Goal: Information Seeking & Learning: Learn about a topic

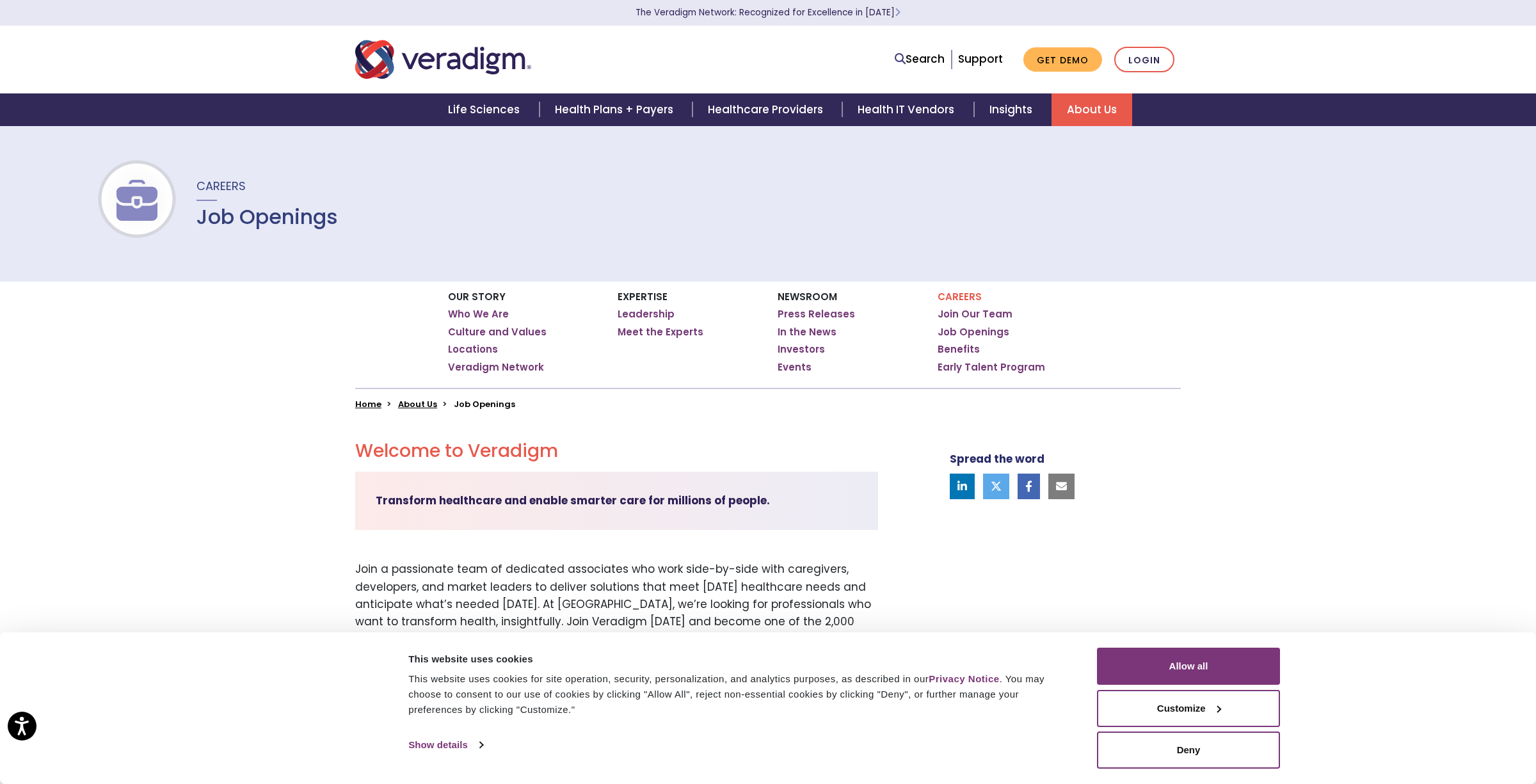
click at [930, 39] on div "Search Support Get Demo Login" at bounding box center [768, 59] width 845 height 42
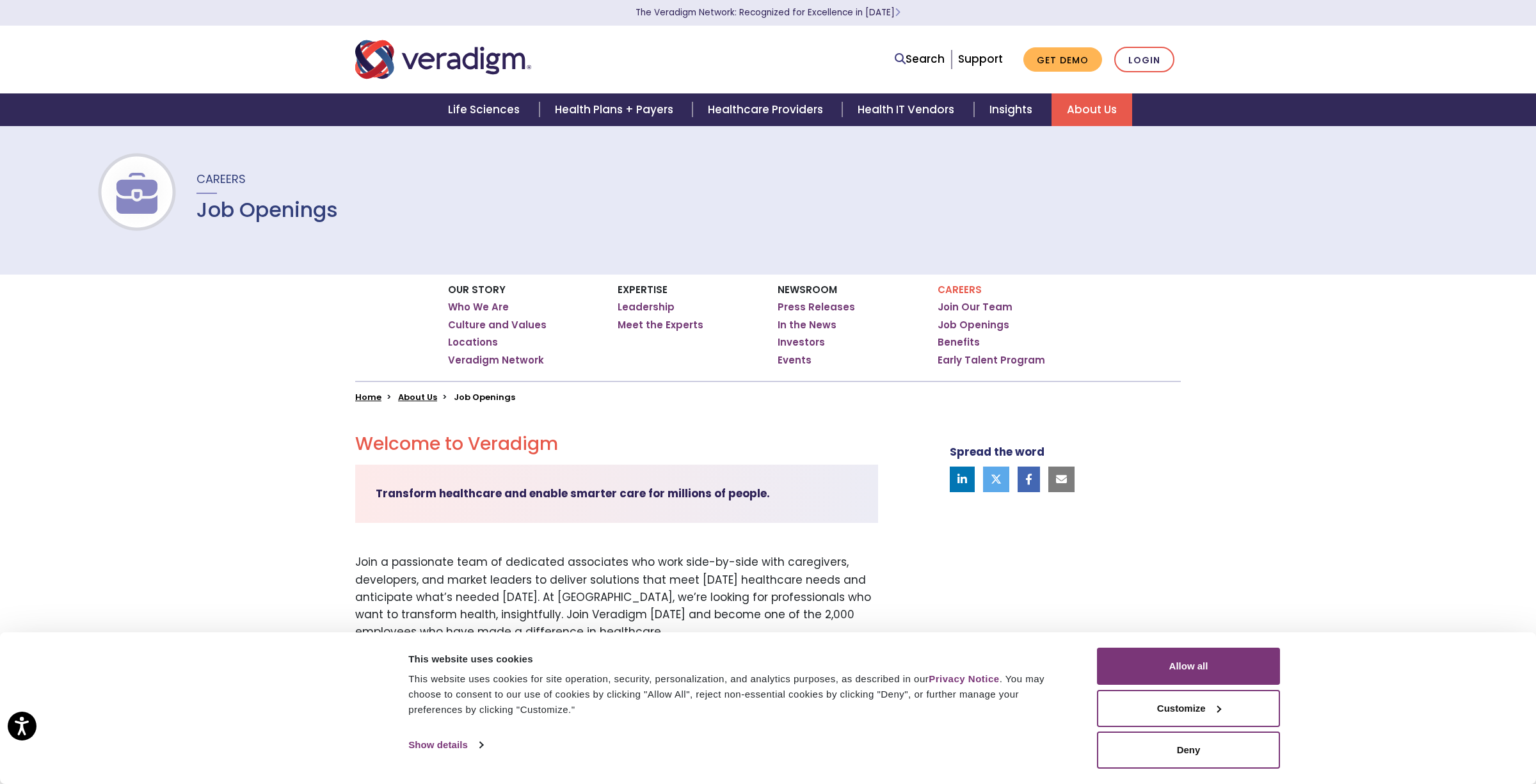
scroll to position [8, 0]
click at [962, 322] on link "Job Openings" at bounding box center [973, 325] width 72 height 13
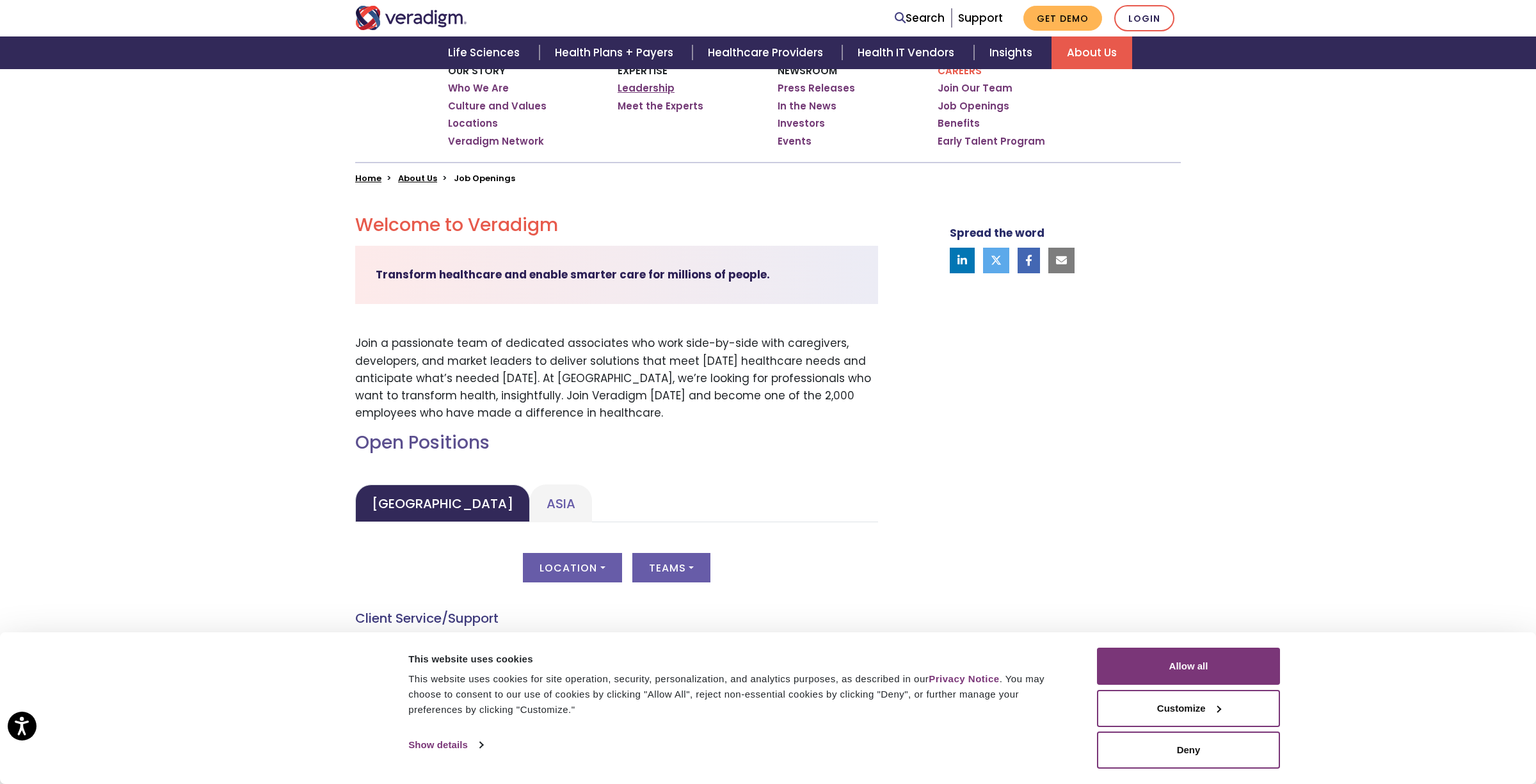
scroll to position [253, 0]
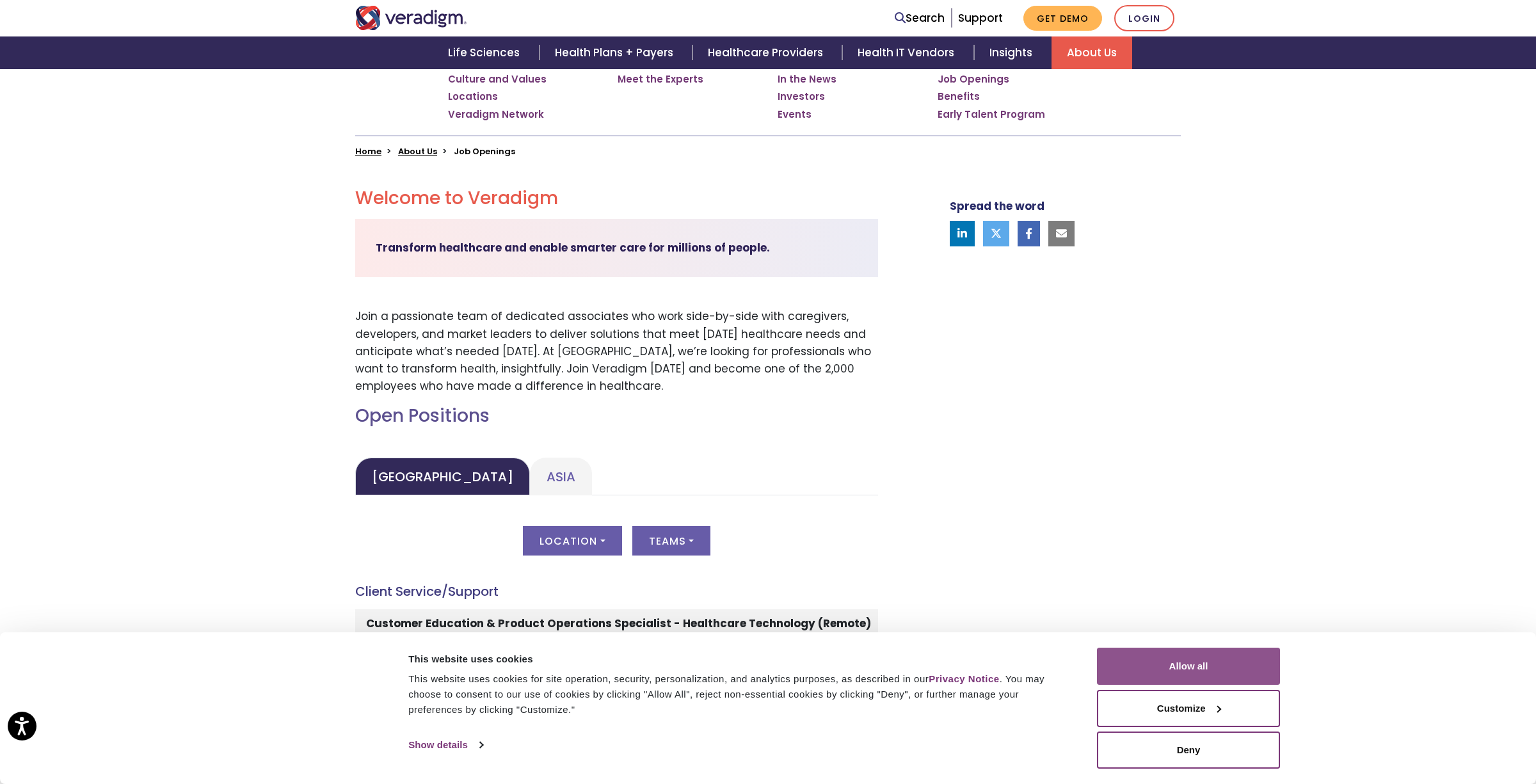
click at [1199, 665] on button "Allow all" at bounding box center [1188, 667] width 183 height 37
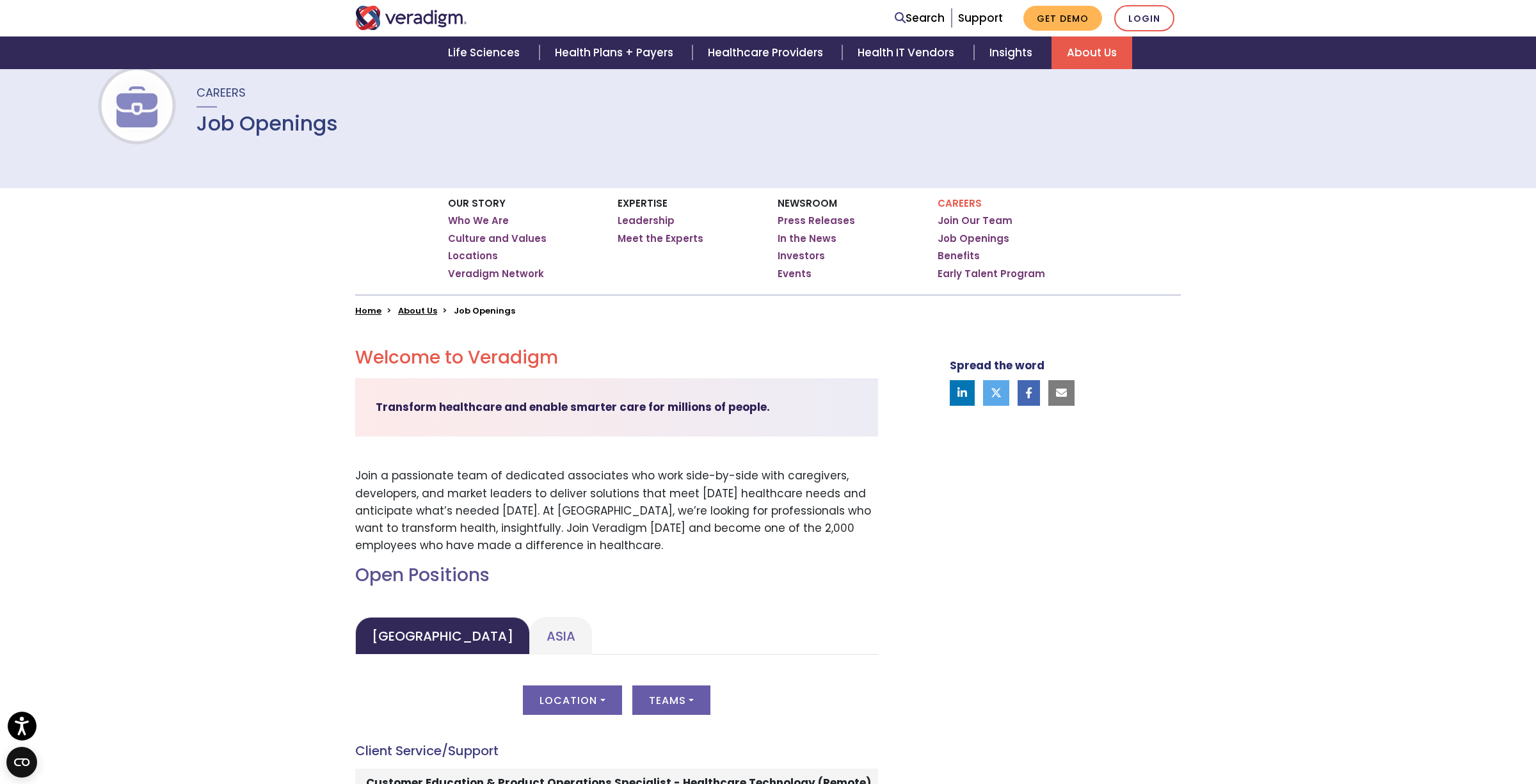
scroll to position [14, 0]
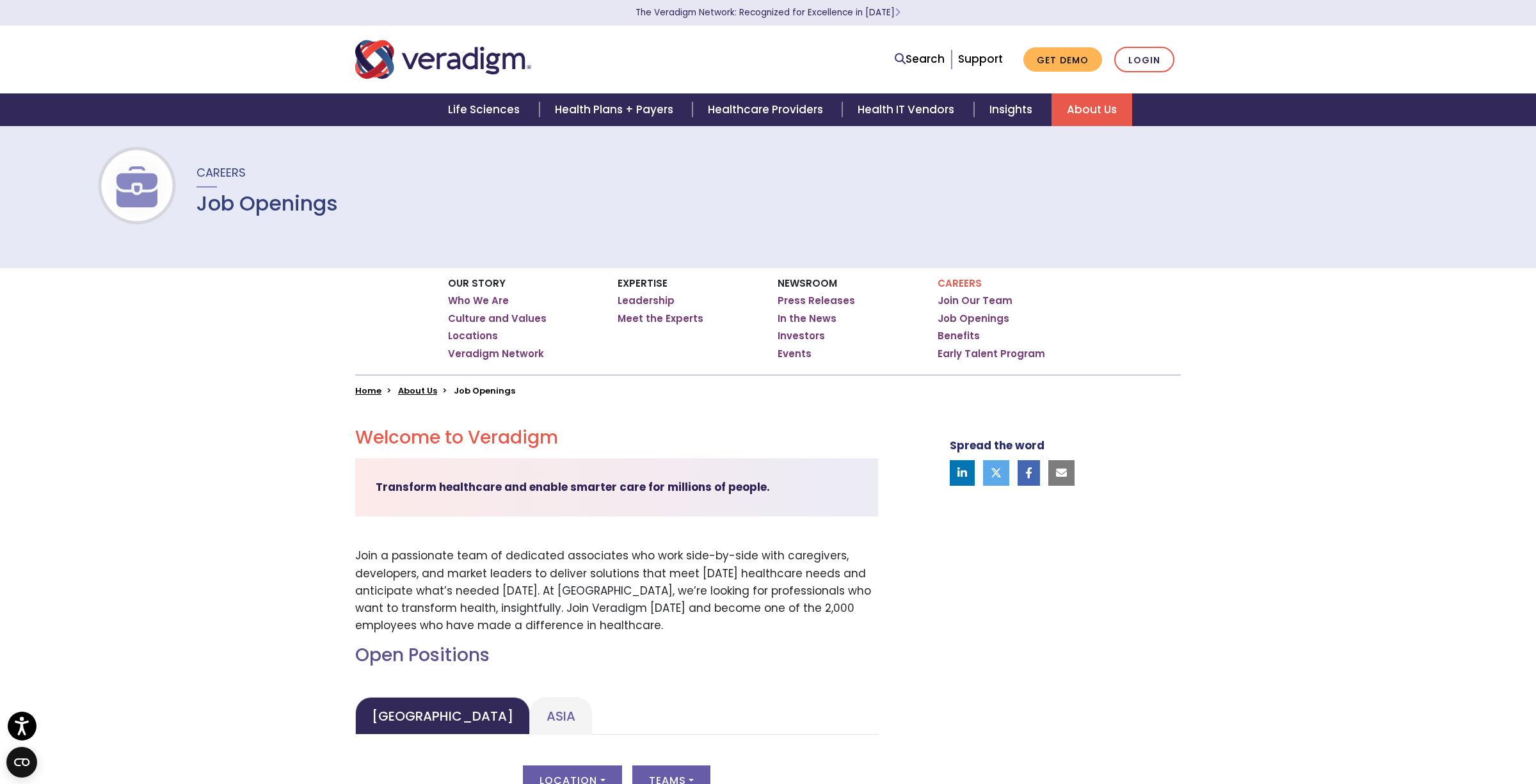
click at [474, 390] on li "Job Openings" at bounding box center [484, 390] width 61 height 12
click at [988, 316] on link "Job Openings" at bounding box center [973, 319] width 72 height 13
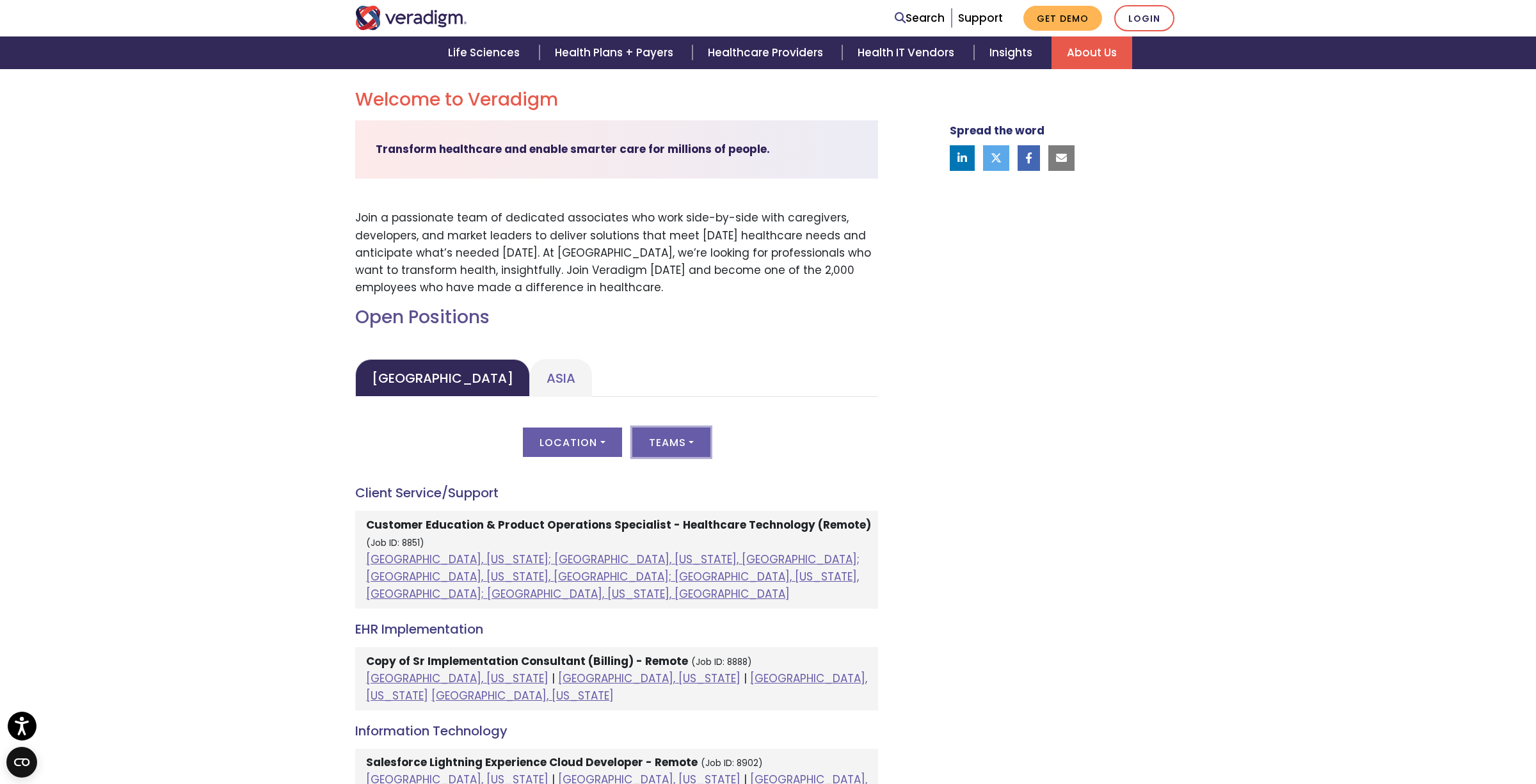
scroll to position [354, 0]
click at [669, 441] on button "Teams" at bounding box center [672, 439] width 78 height 29
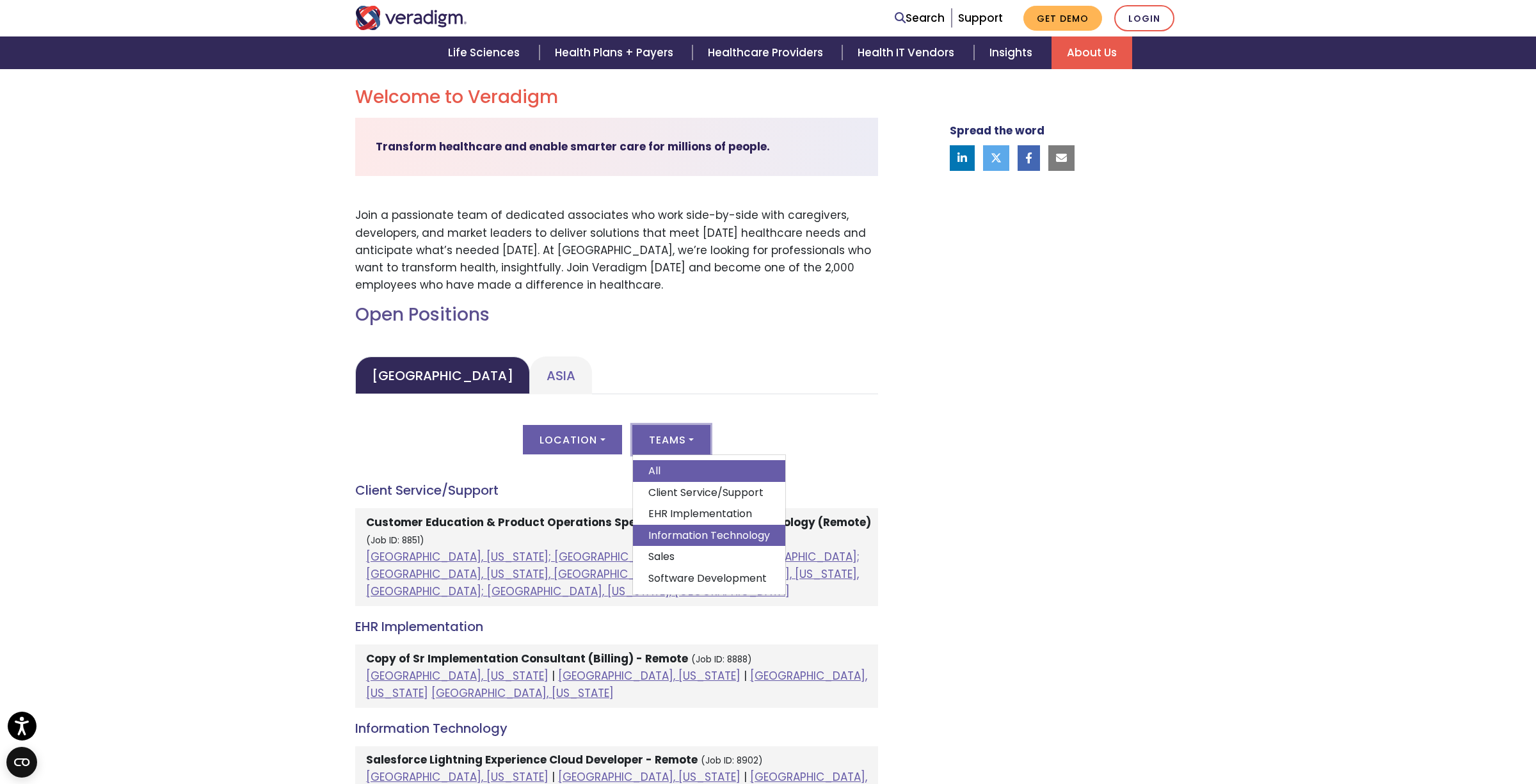
click at [698, 530] on link "Information Technology" at bounding box center [709, 535] width 152 height 22
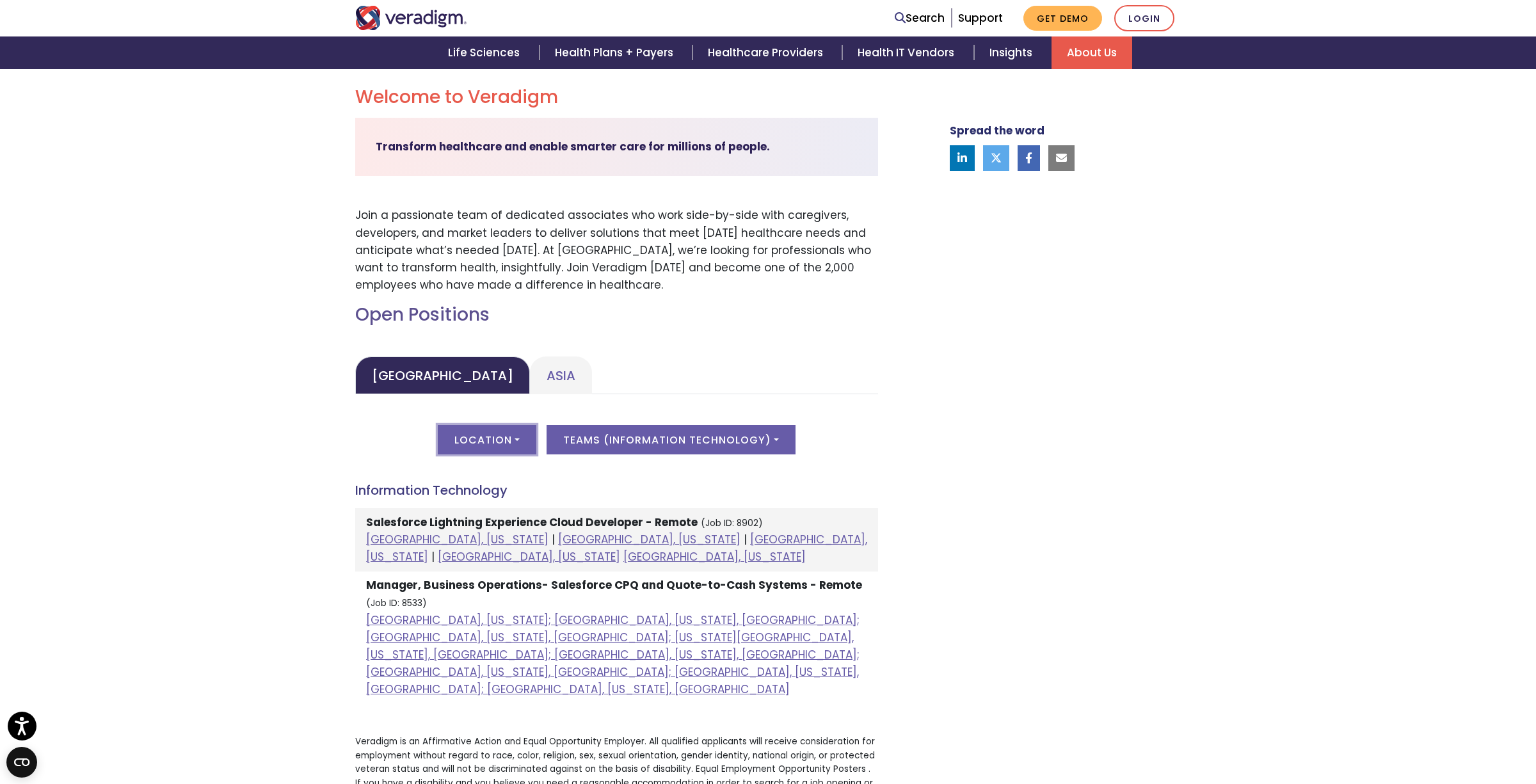
click at [503, 444] on button "Location" at bounding box center [487, 439] width 98 height 29
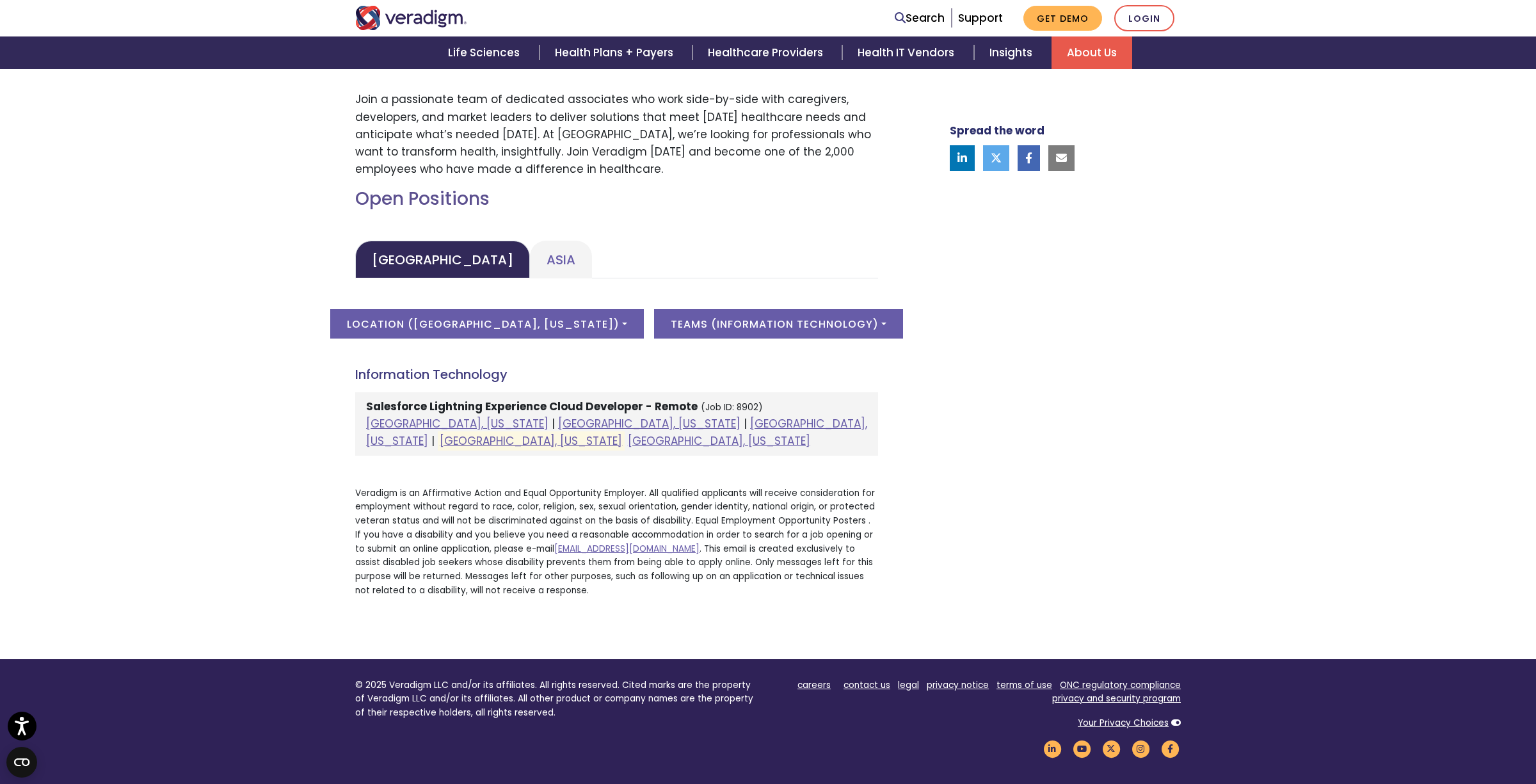
scroll to position [558, 0]
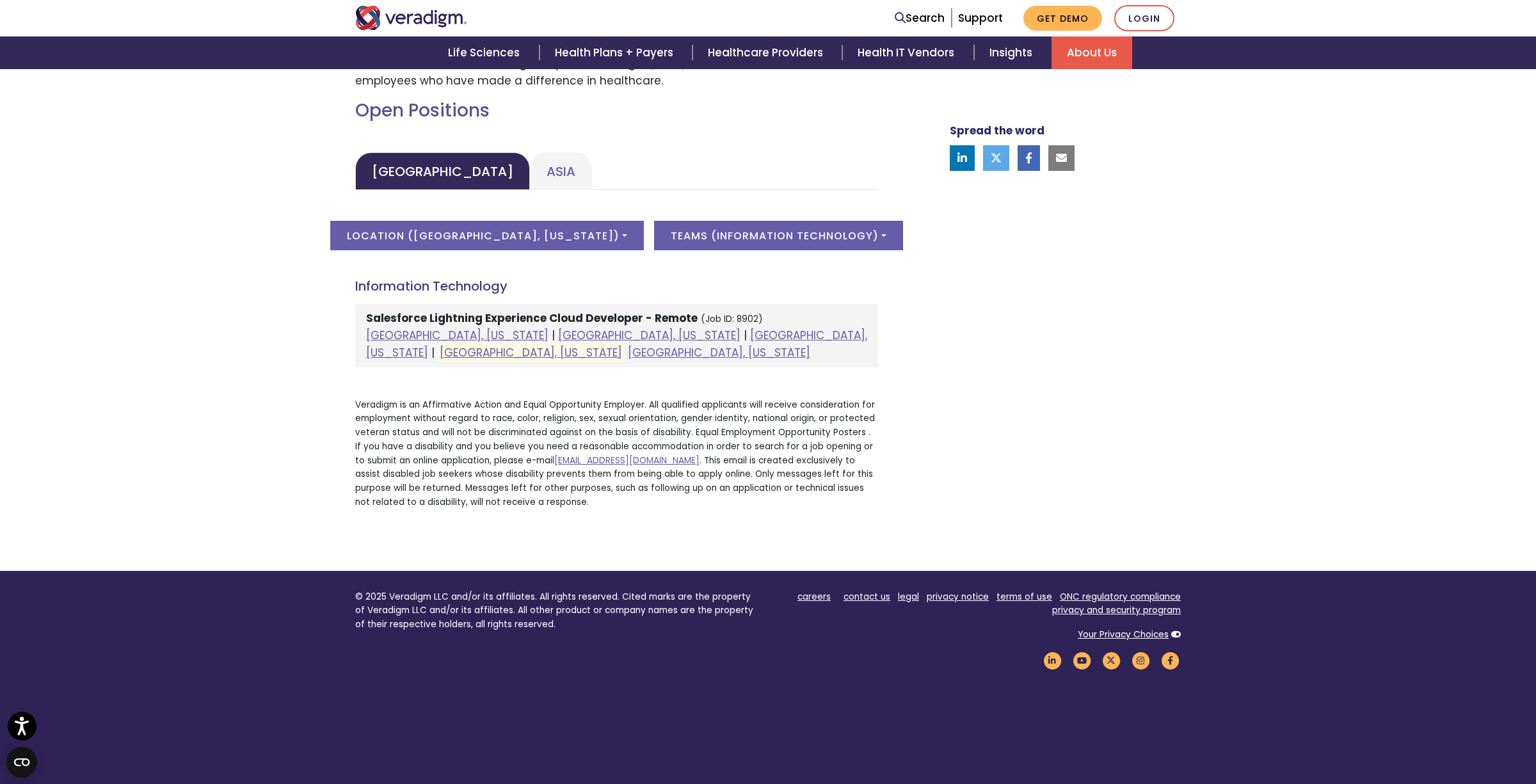
click at [439, 316] on strong "Salesforce Lightning Experience Cloud Developer - Remote" at bounding box center [532, 318] width 332 height 16
click at [622, 345] on link "[GEOGRAPHIC_DATA], [US_STATE]" at bounding box center [531, 353] width 182 height 16
